Goal: Information Seeking & Learning: Find specific fact

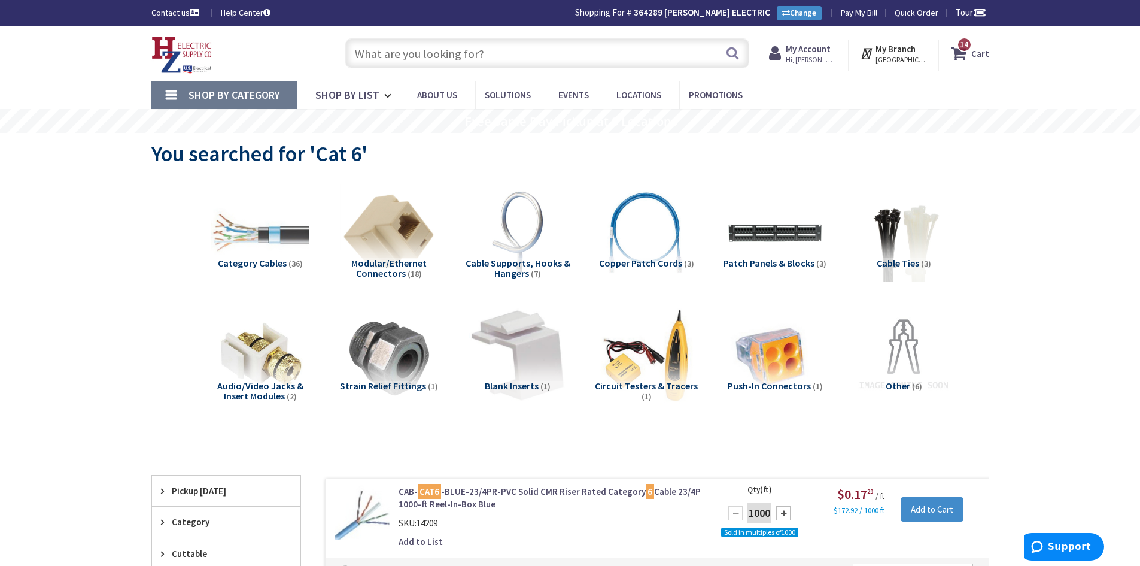
click at [470, 57] on input "text" at bounding box center [547, 53] width 404 height 30
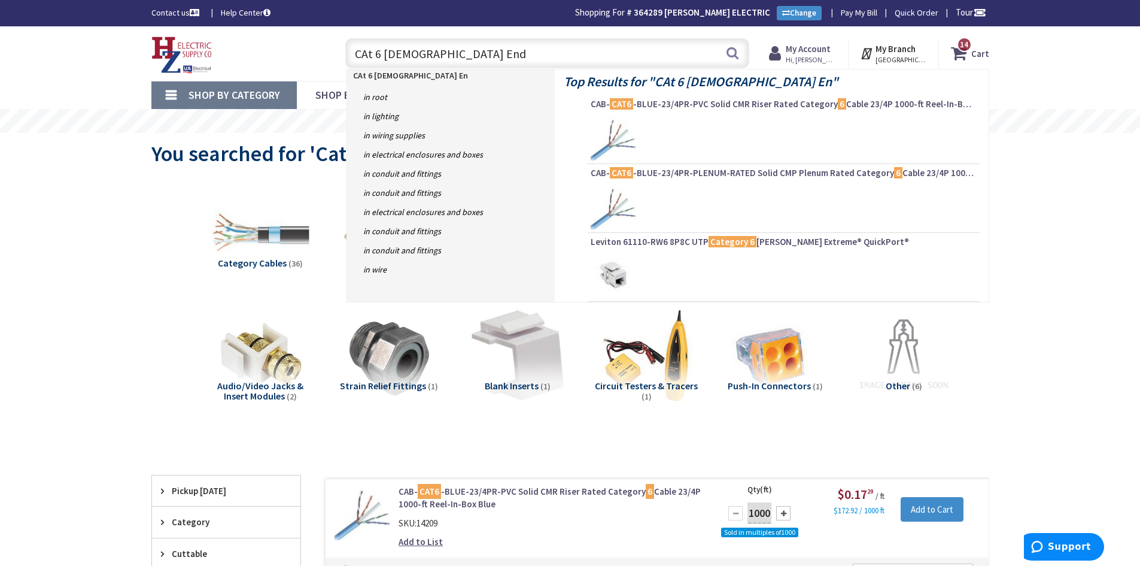
type input "CAt 6 Male Ends"
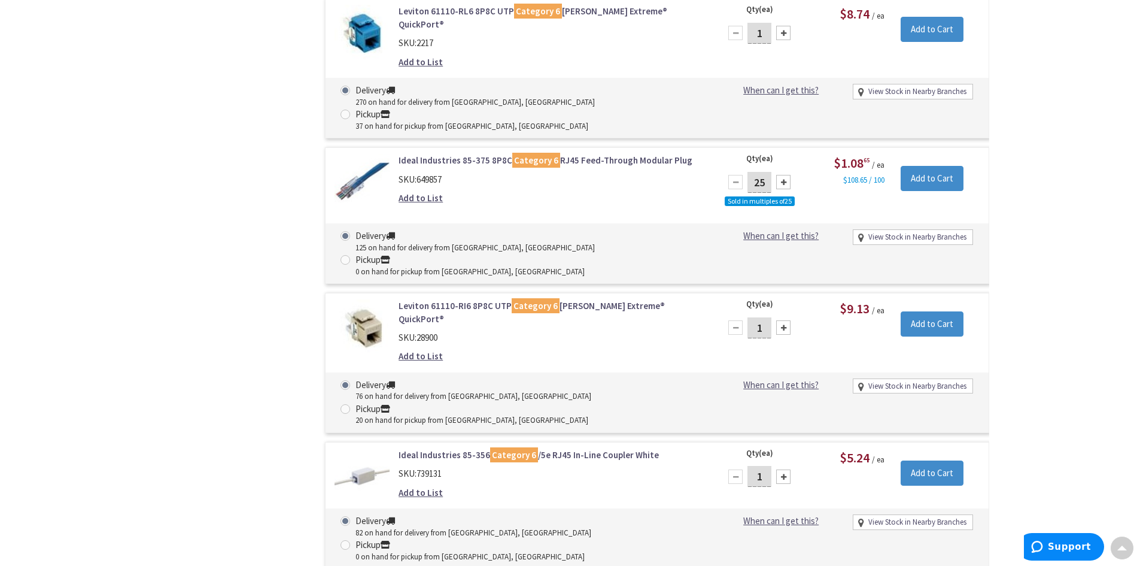
scroll to position [2704, 0]
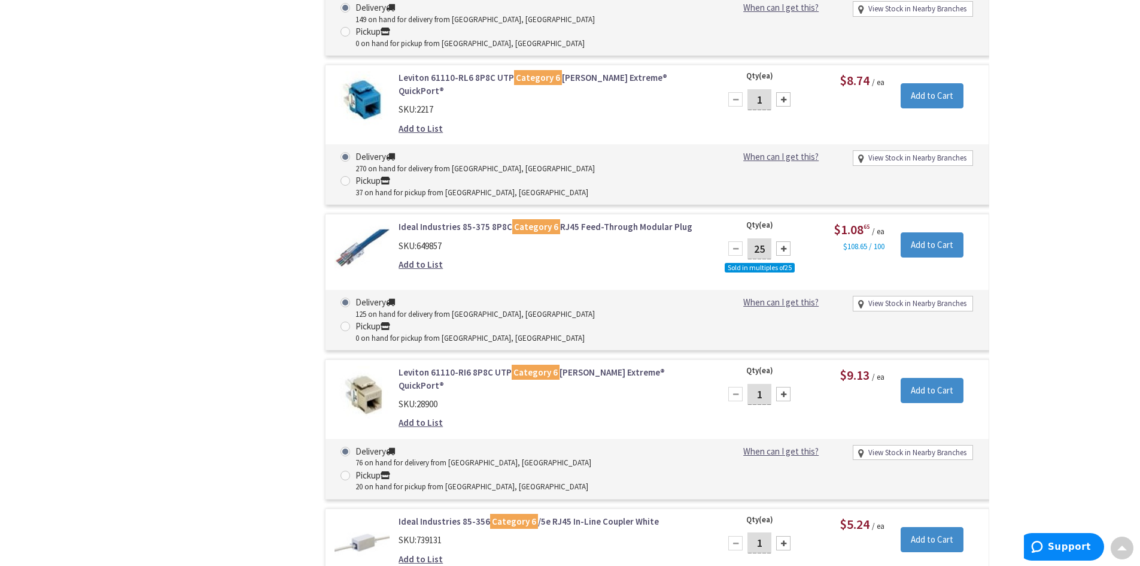
drag, startPoint x: 504, startPoint y: 150, endPoint x: 276, endPoint y: 104, distance: 231.9
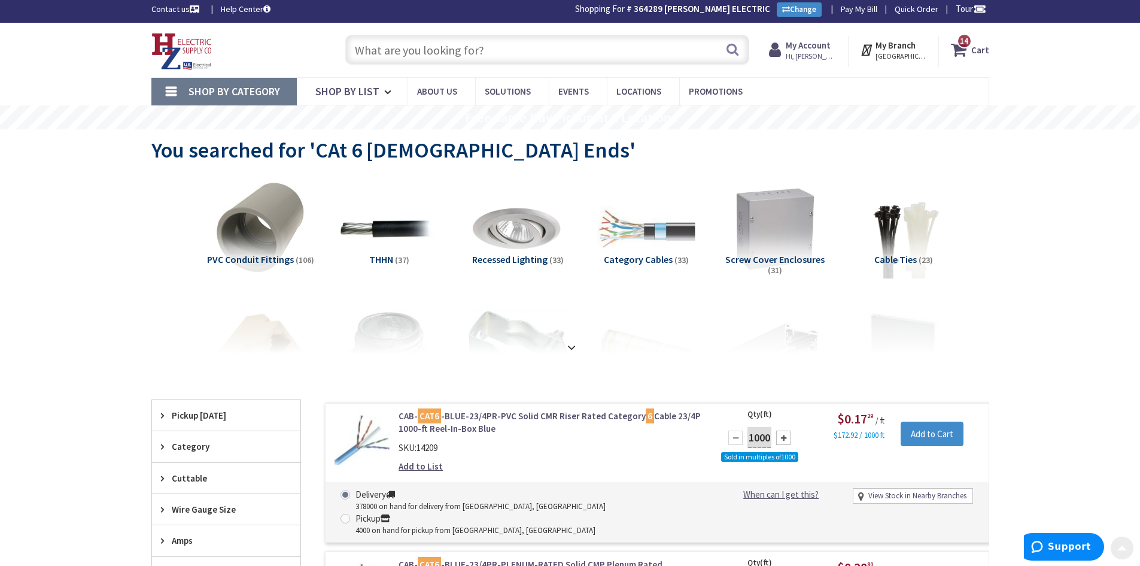
scroll to position [0, 0]
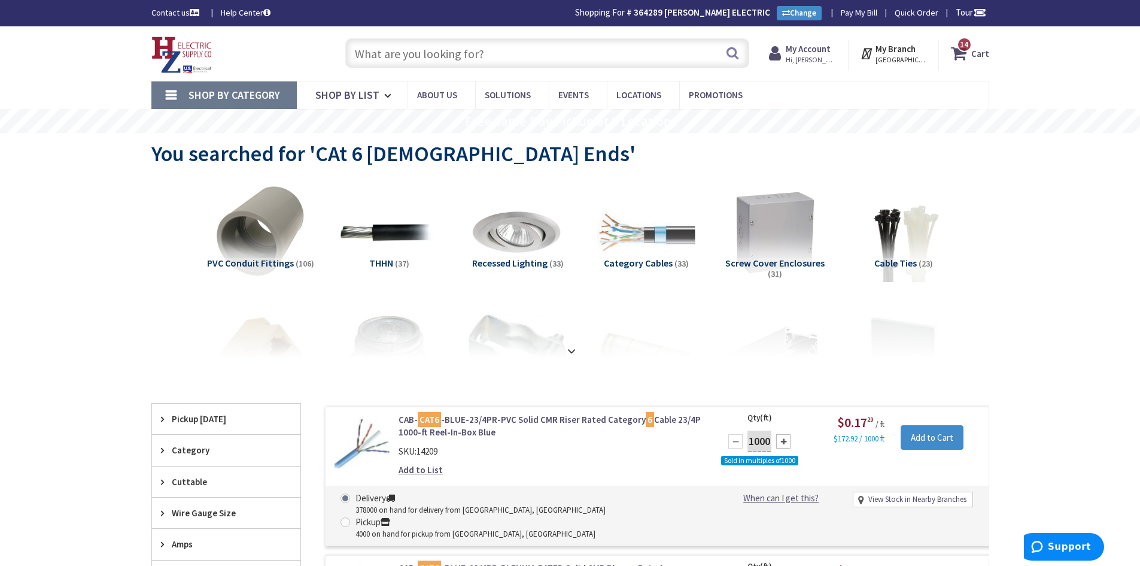
click at [467, 59] on input "text" at bounding box center [547, 53] width 404 height 30
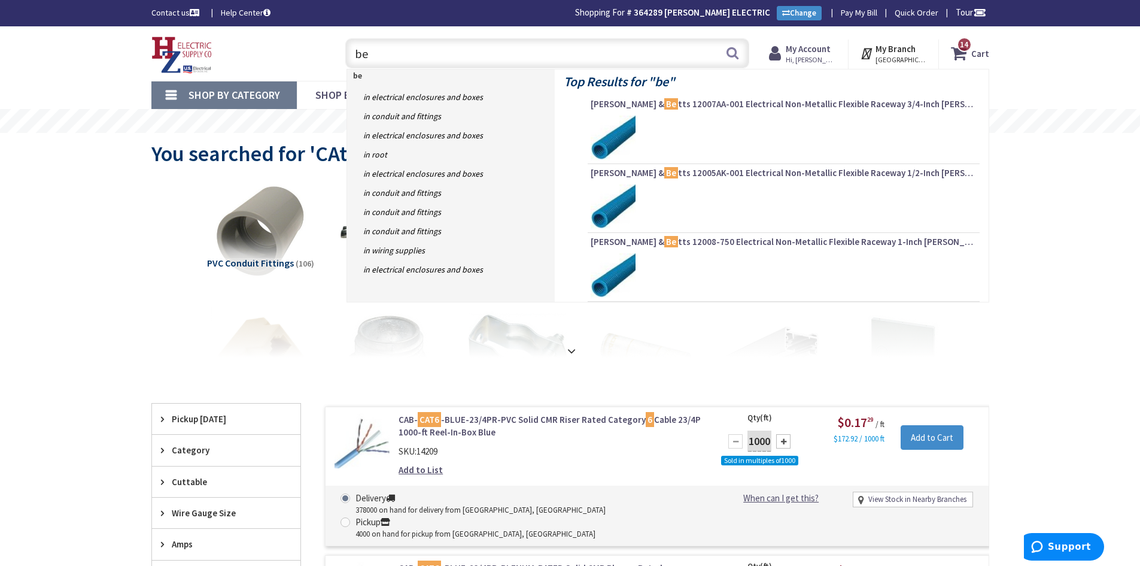
type input "b"
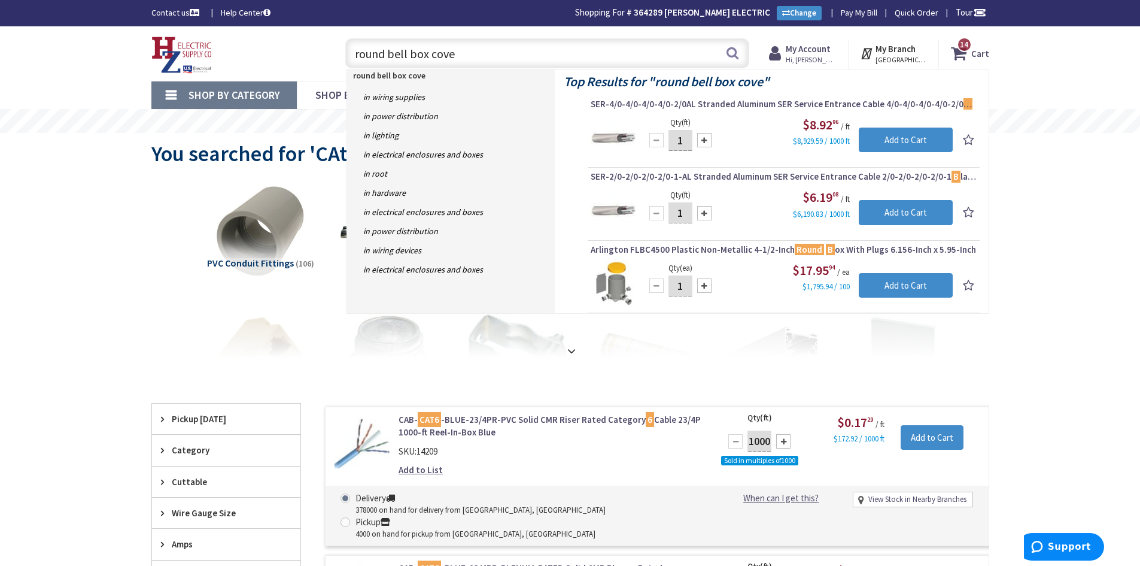
type input "round bell box cover"
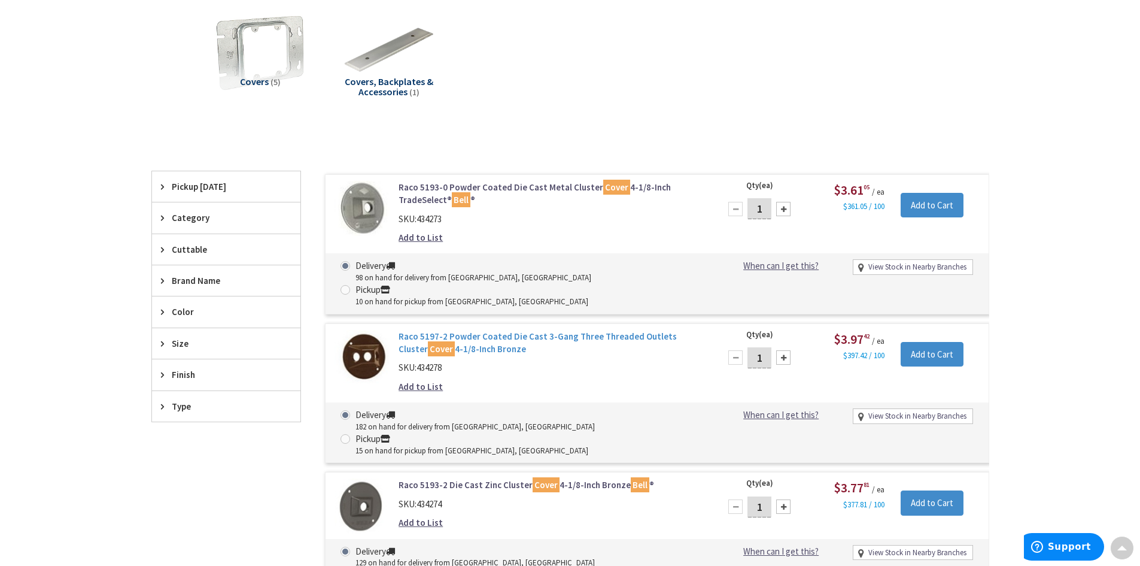
scroll to position [239, 0]
